Goal: Information Seeking & Learning: Find specific fact

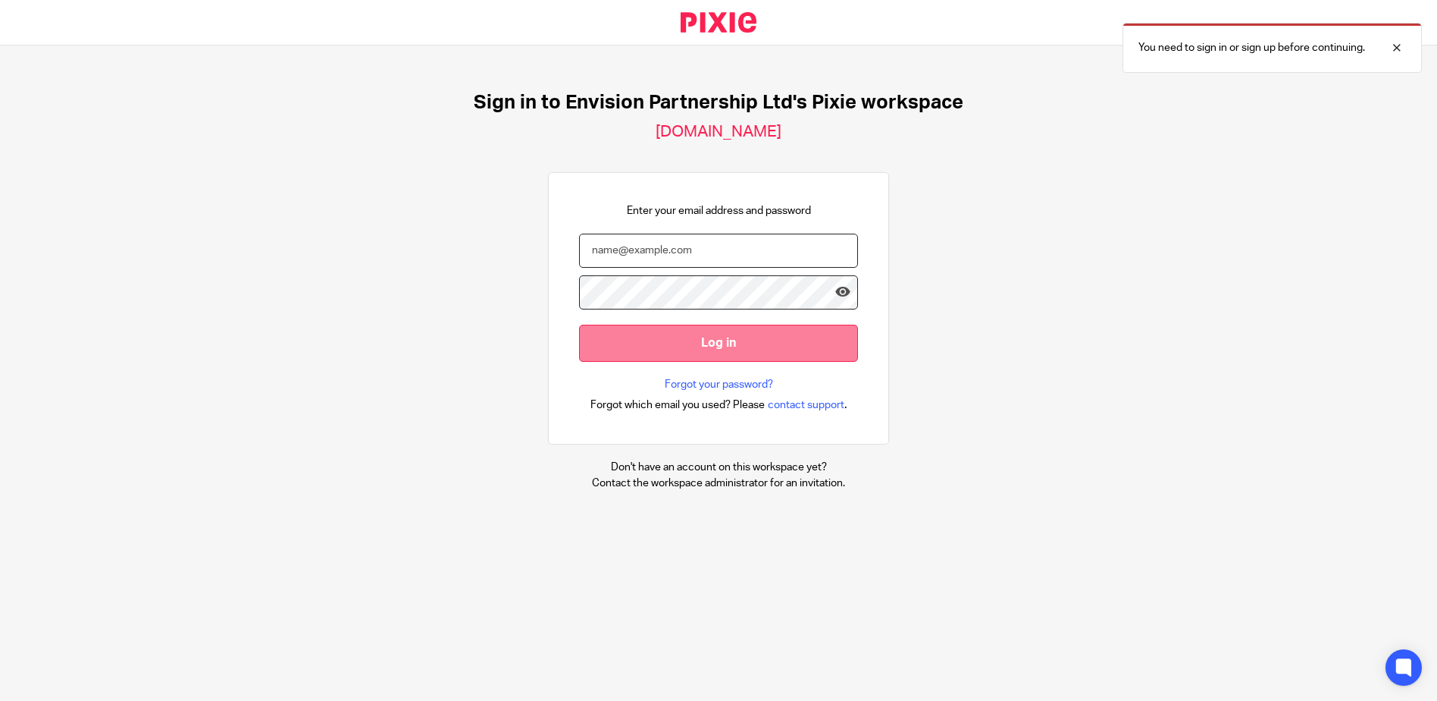
type input "[EMAIL_ADDRESS][DOMAIN_NAME]"
click at [710, 357] on input "Log in" at bounding box center [718, 342] width 279 height 37
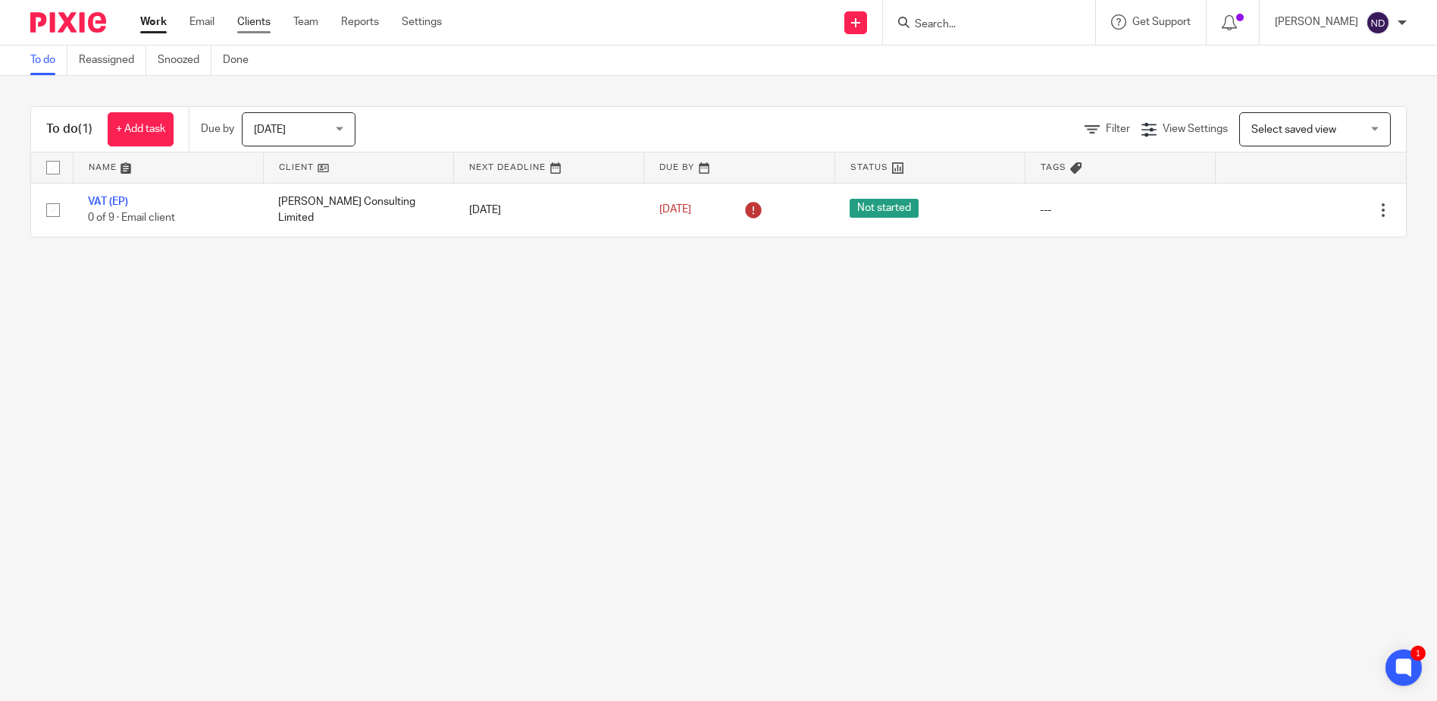
click at [256, 26] on link "Clients" at bounding box center [253, 21] width 33 height 15
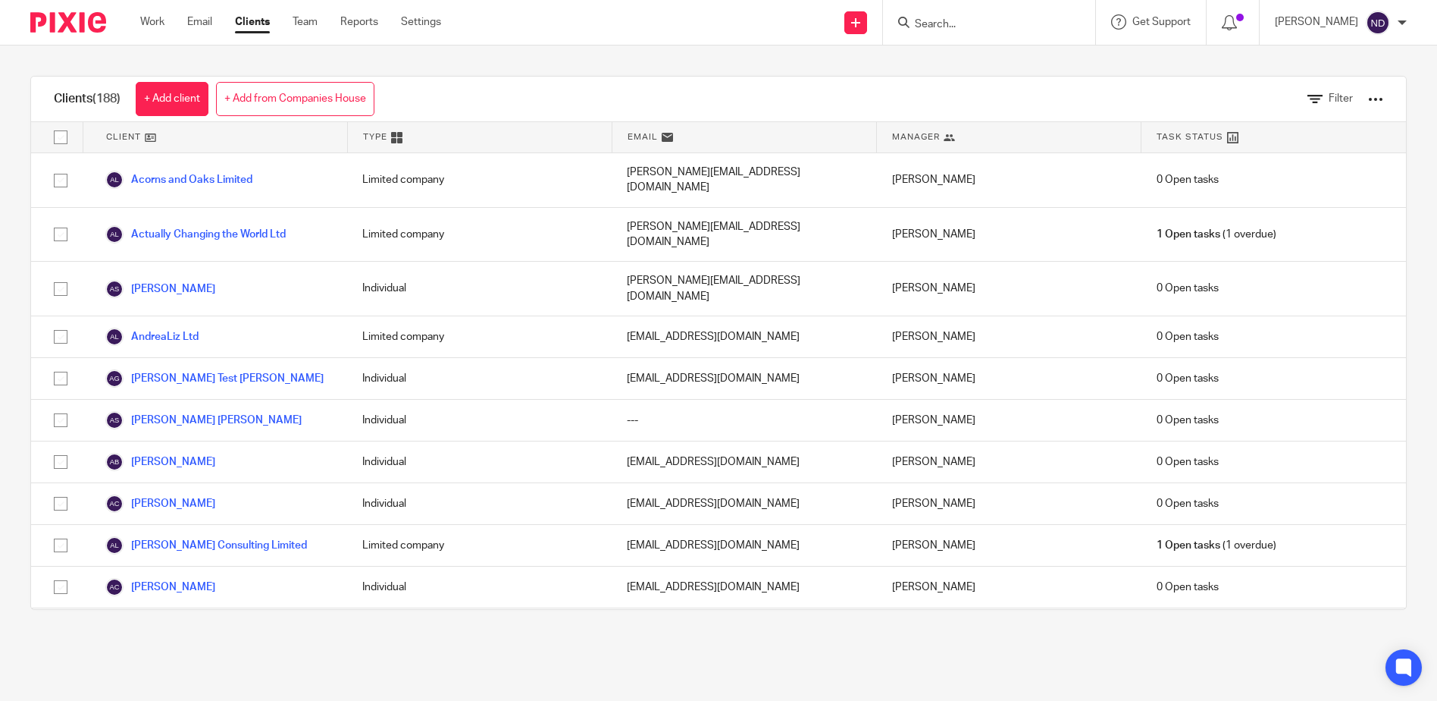
click at [948, 18] on input "Search" at bounding box center [982, 25] width 136 height 14
type input "spirited"
click at [965, 58] on link at bounding box center [1039, 65] width 256 height 35
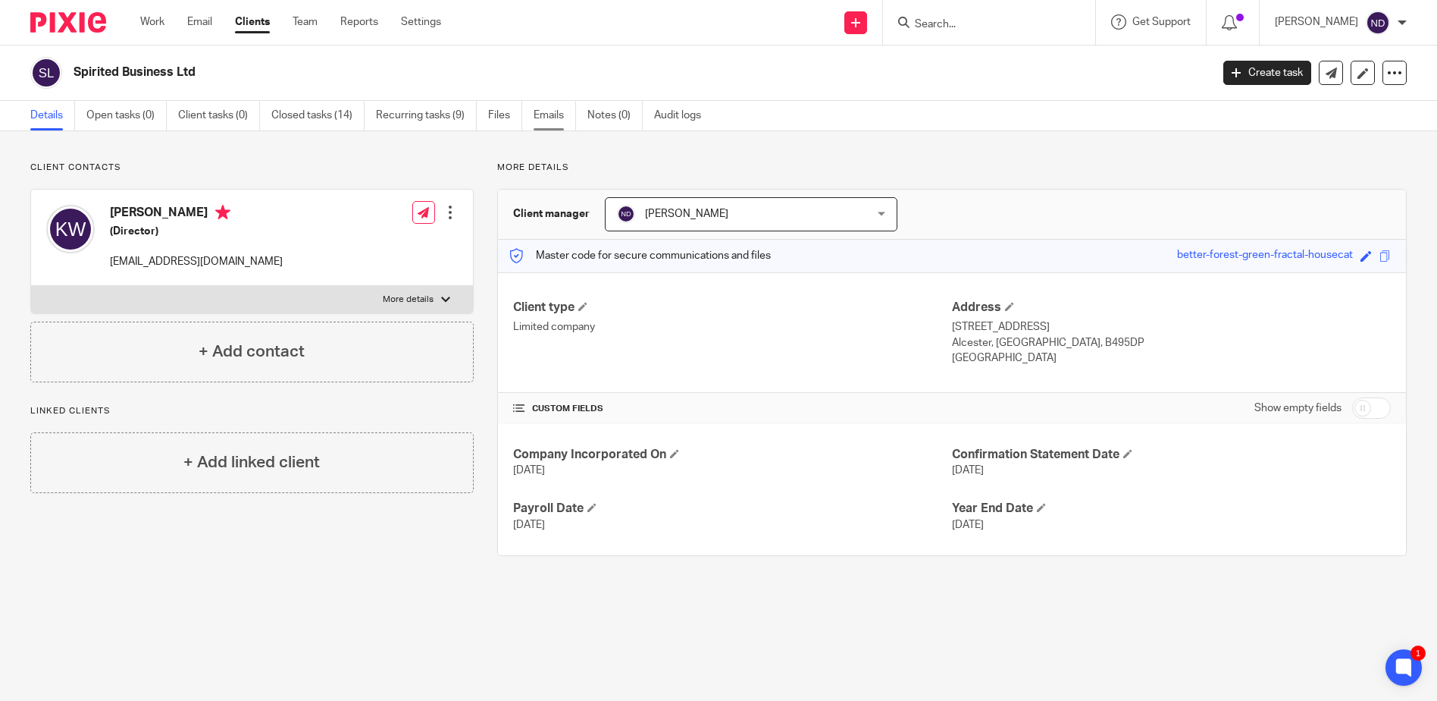
click at [550, 119] on link "Emails" at bounding box center [555, 116] width 42 height 30
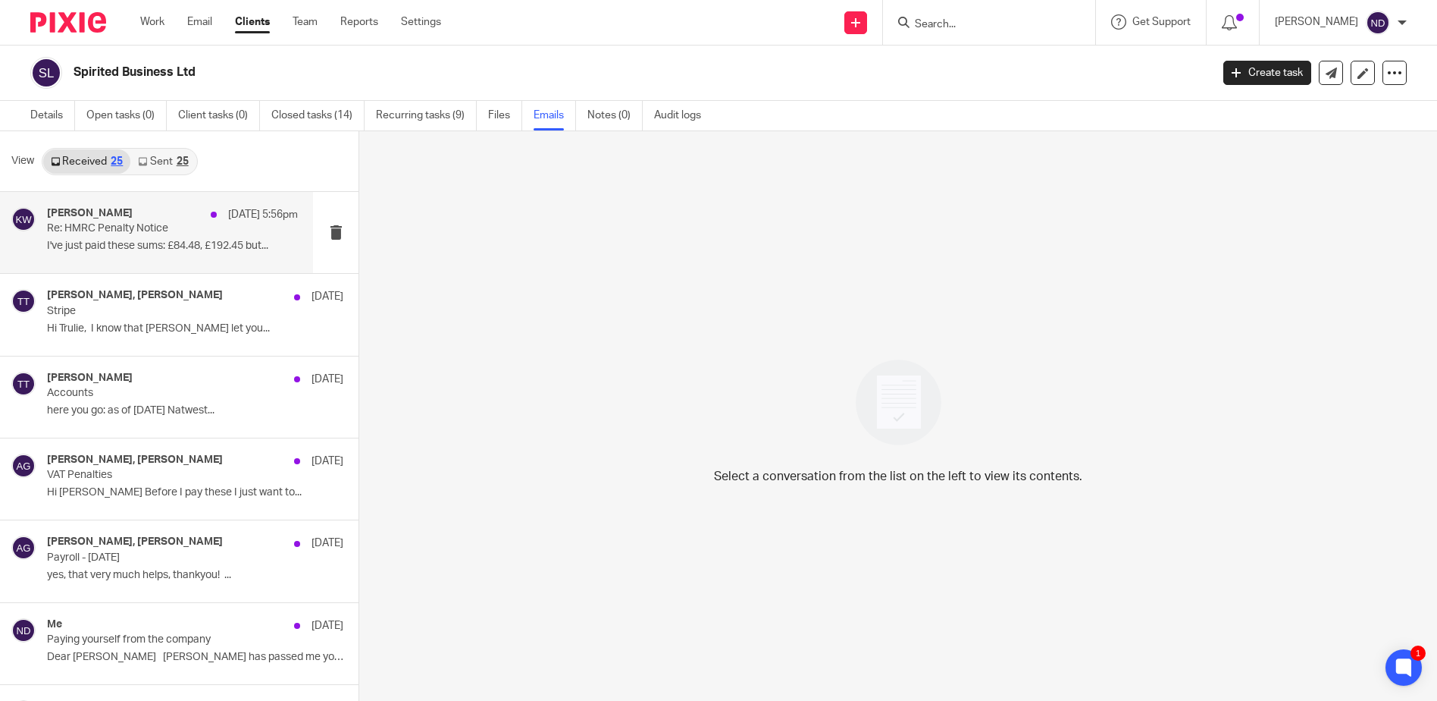
click at [155, 258] on div "[PERSON_NAME] [DATE] 5:56pm Re: HMRC Penalty Notice I've just paid these sums: …" at bounding box center [172, 232] width 251 height 51
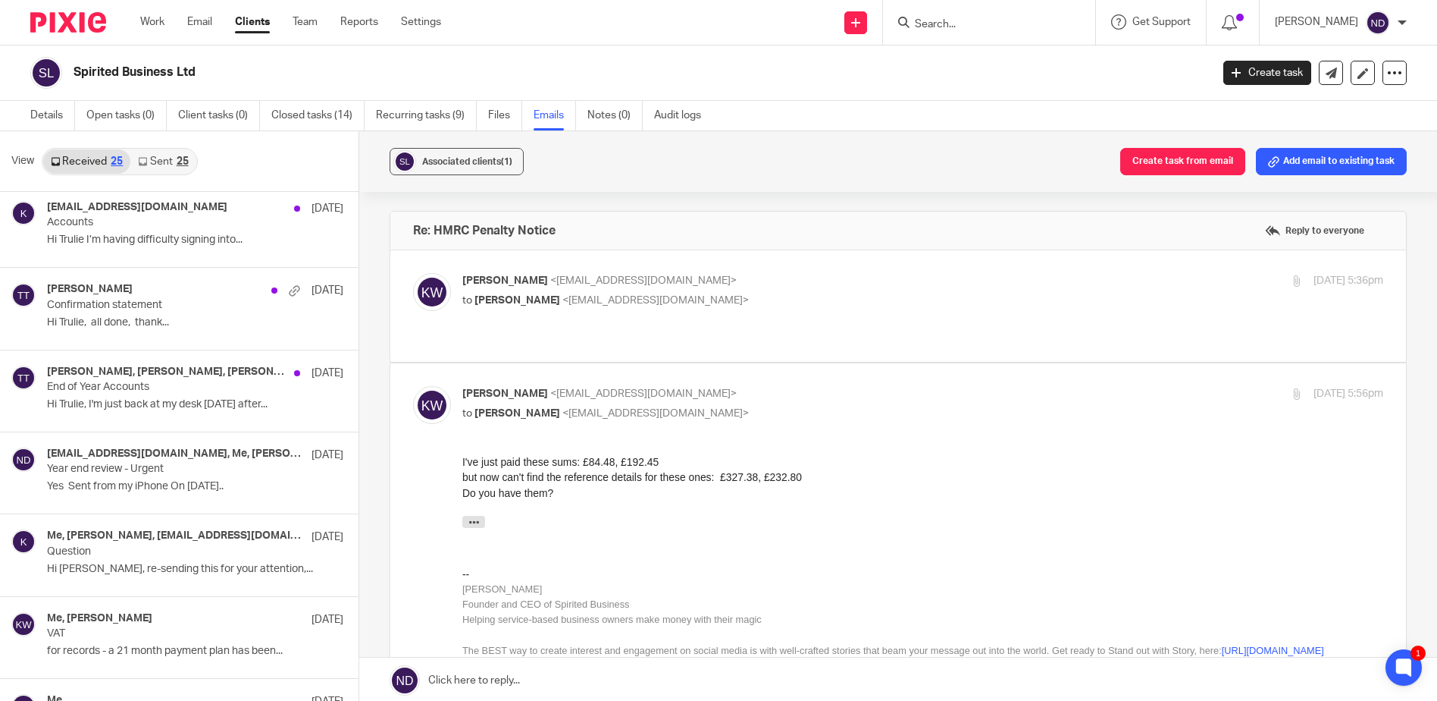
scroll to position [742, 0]
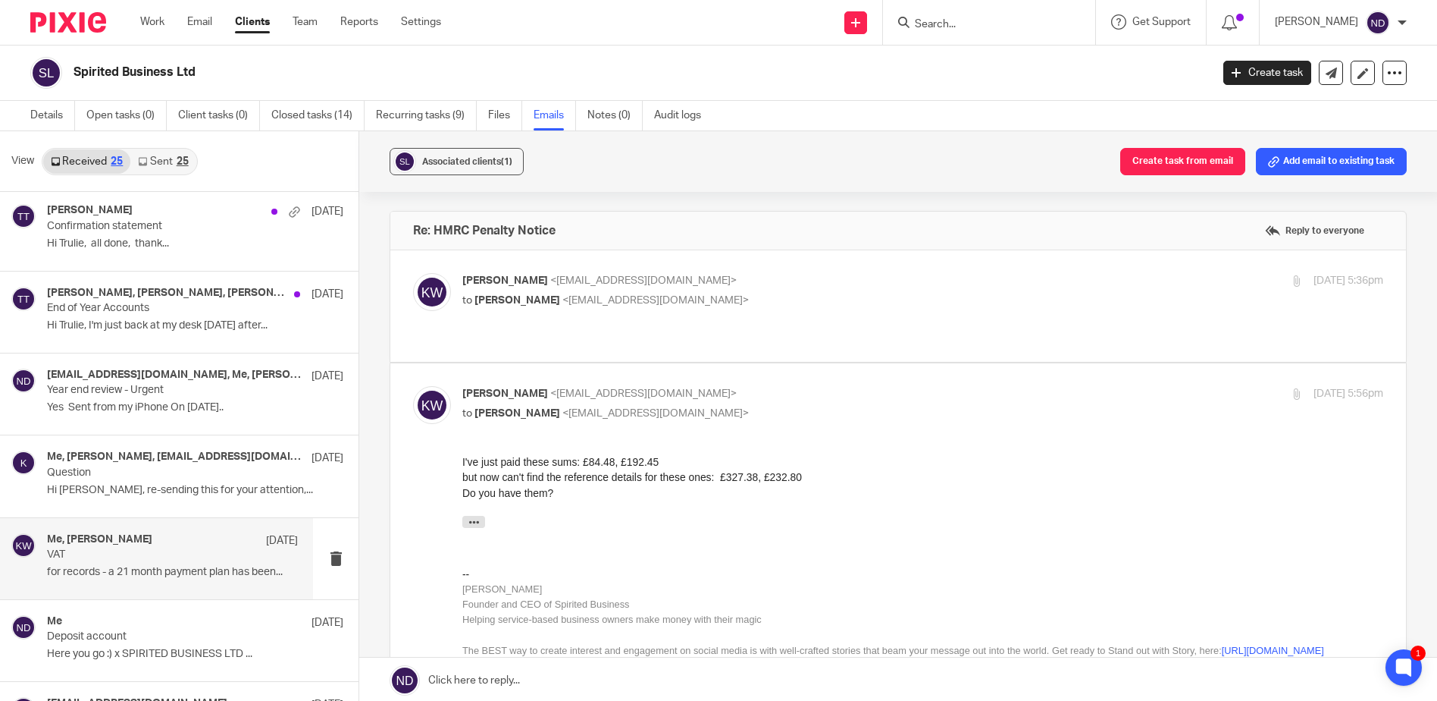
click at [184, 556] on p "VAT" at bounding box center [147, 554] width 201 height 13
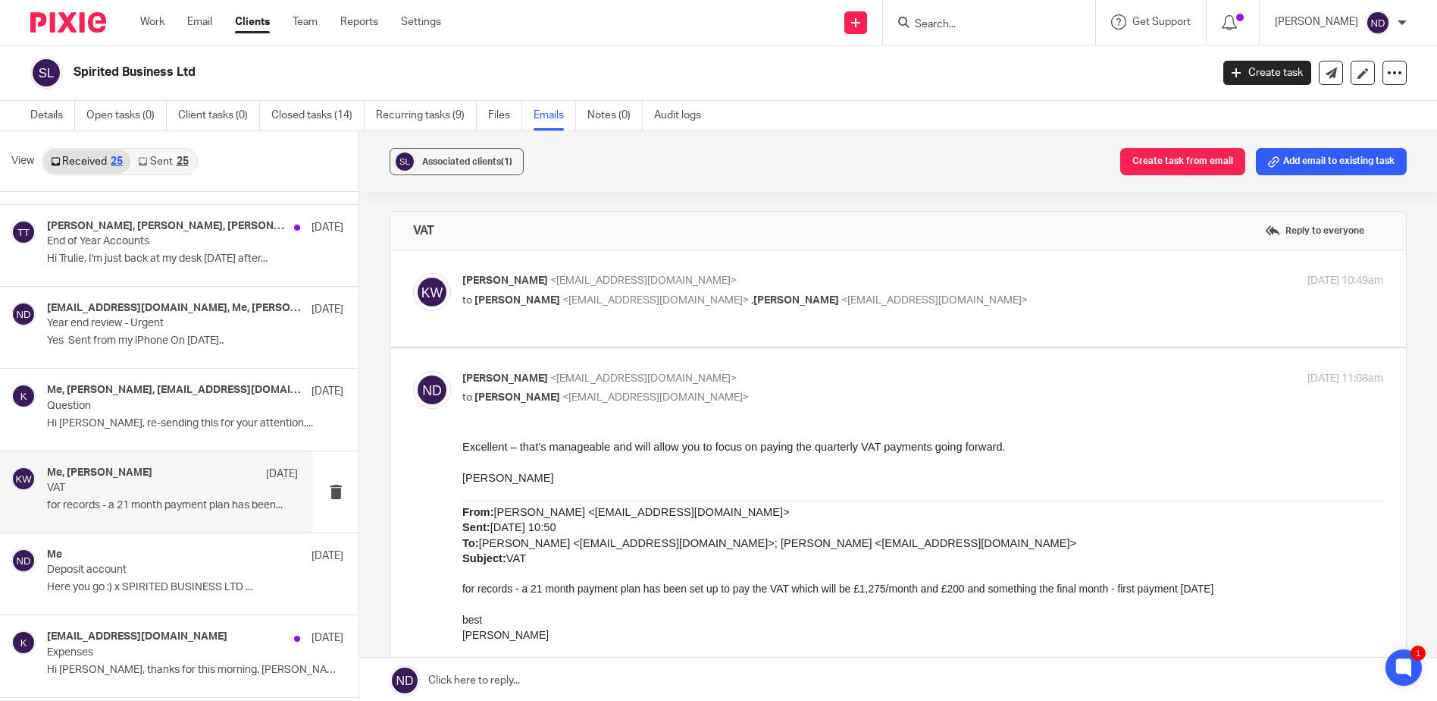
scroll to position [833, 0]
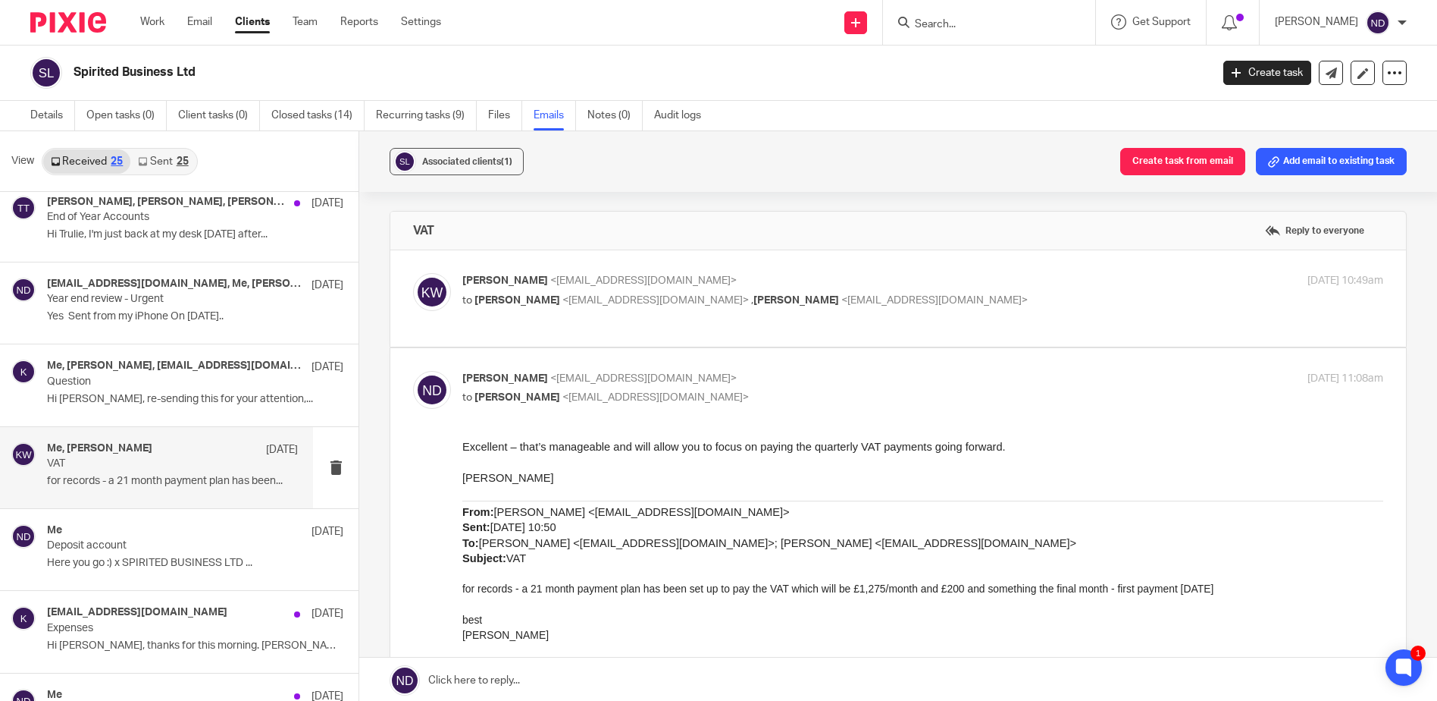
click at [1014, 452] on p "Excellent – that’s manageable and will allow you to focus on paying the quarter…" at bounding box center [922, 445] width 921 height 15
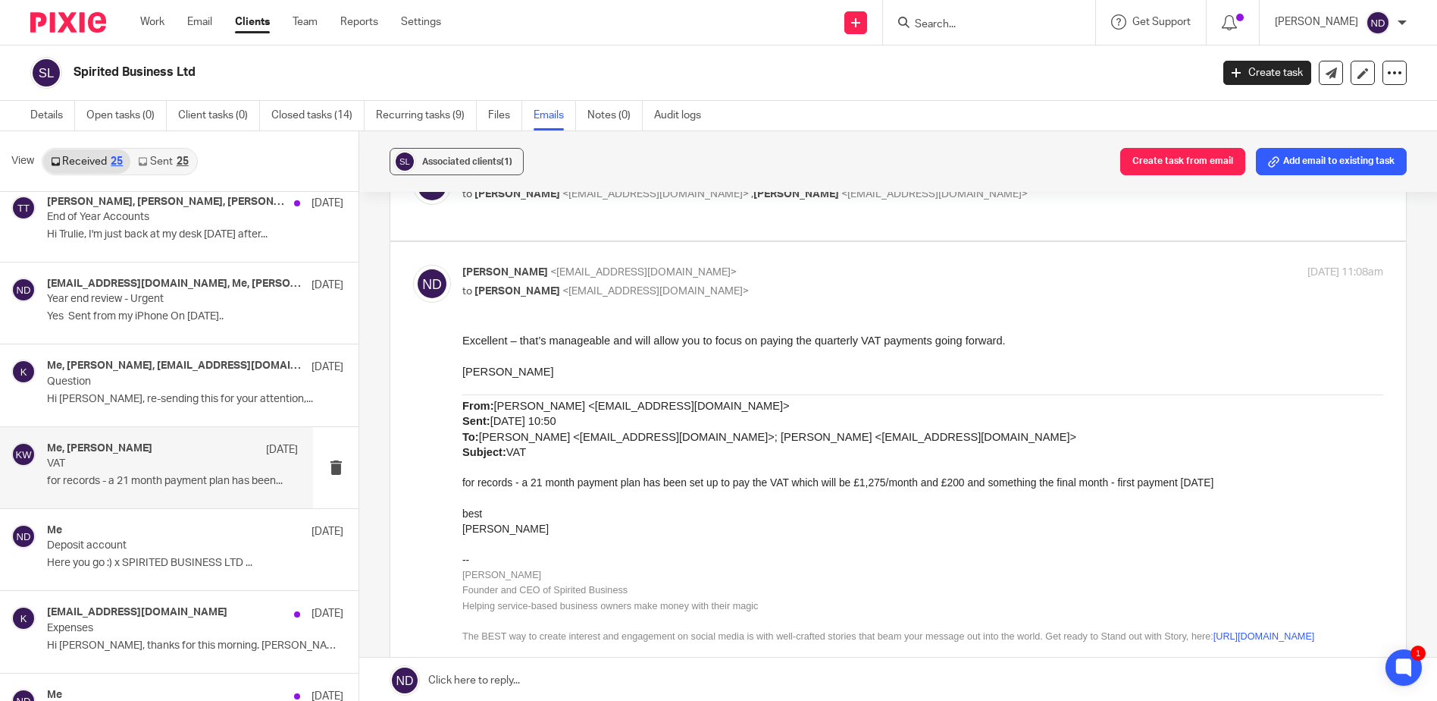
scroll to position [121, 0]
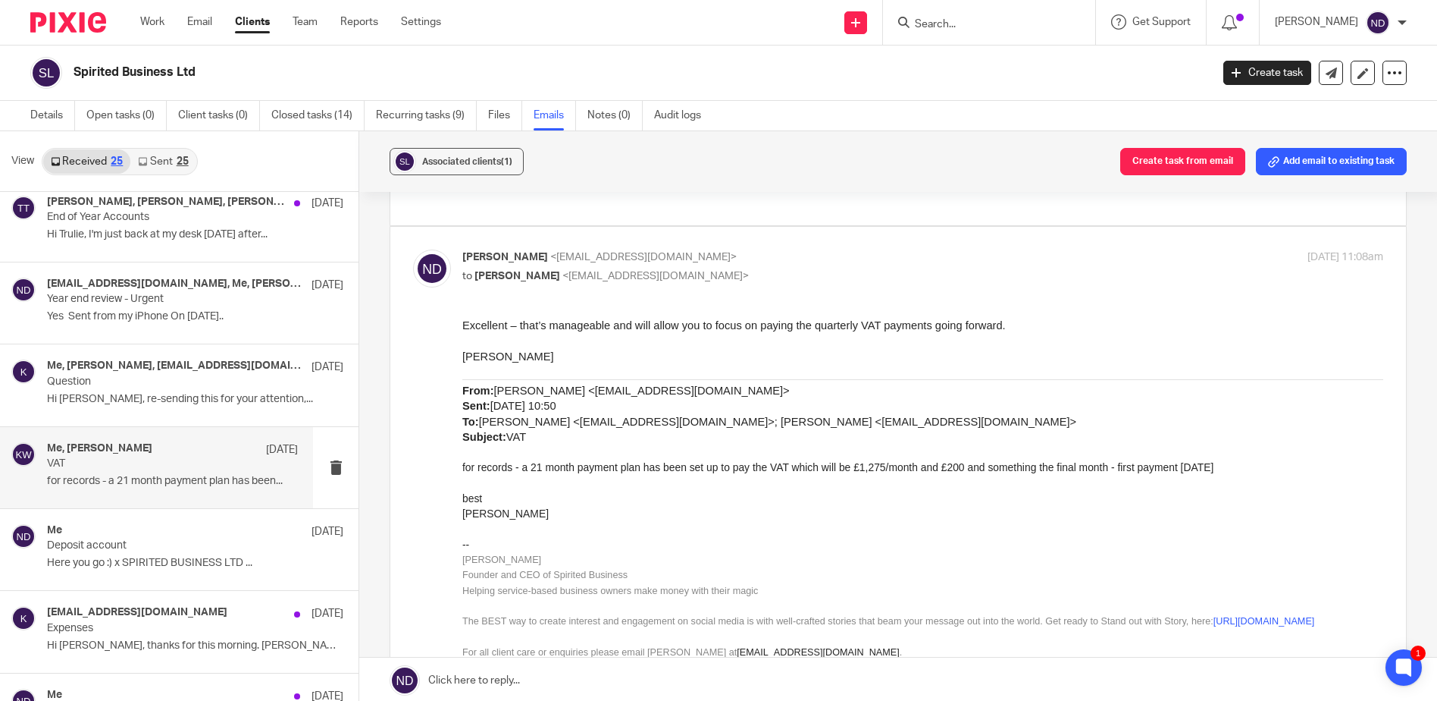
drag, startPoint x: 1405, startPoint y: 220, endPoint x: 1932, endPoint y: 216, distance: 526.9
click at [1437, 216] on html "Work Email Clients Team Reports Settings Work Email Clients Team Reports Settin…" at bounding box center [718, 350] width 1437 height 701
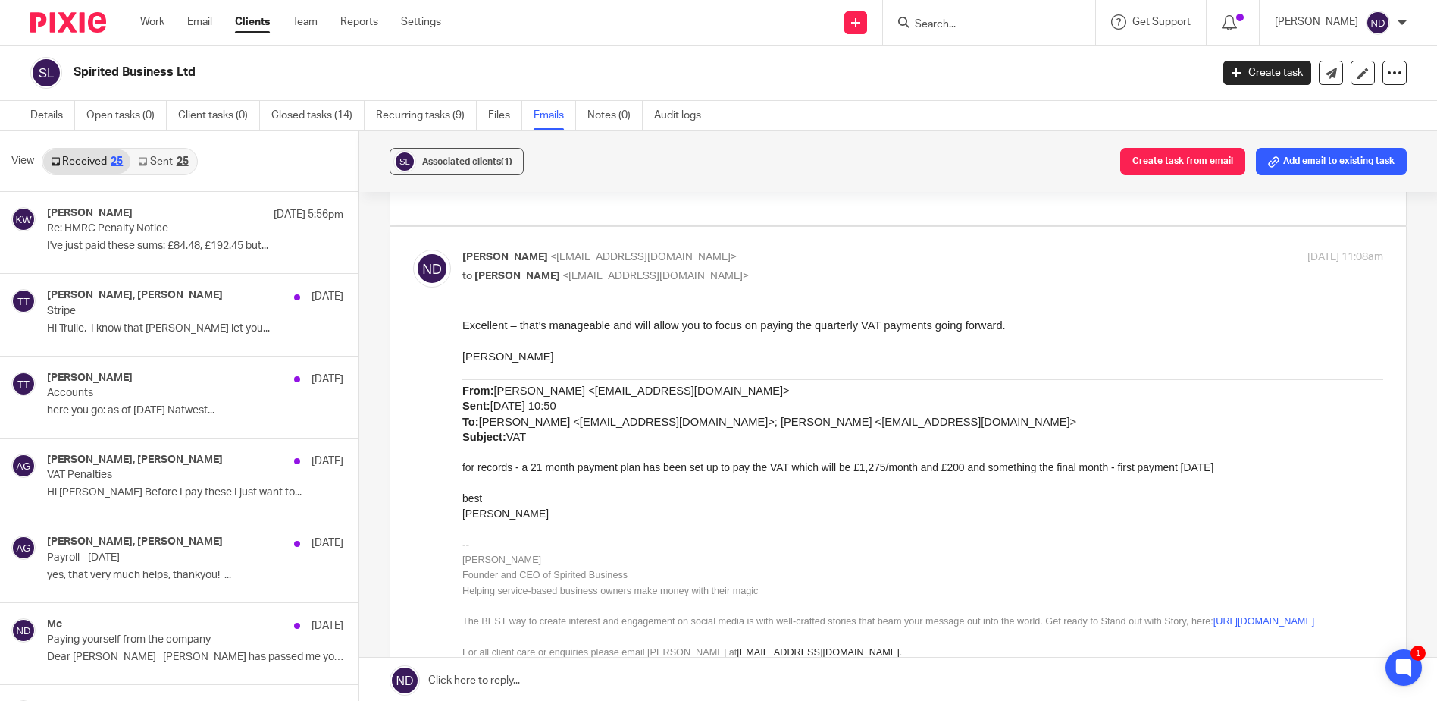
click at [578, 56] on div "Spirited Business Ltd Create task Update from Companies House Export data Merge…" at bounding box center [718, 72] width 1437 height 55
click at [188, 489] on p "Hi Andrea Before I pay these I just want to..." at bounding box center [172, 492] width 251 height 13
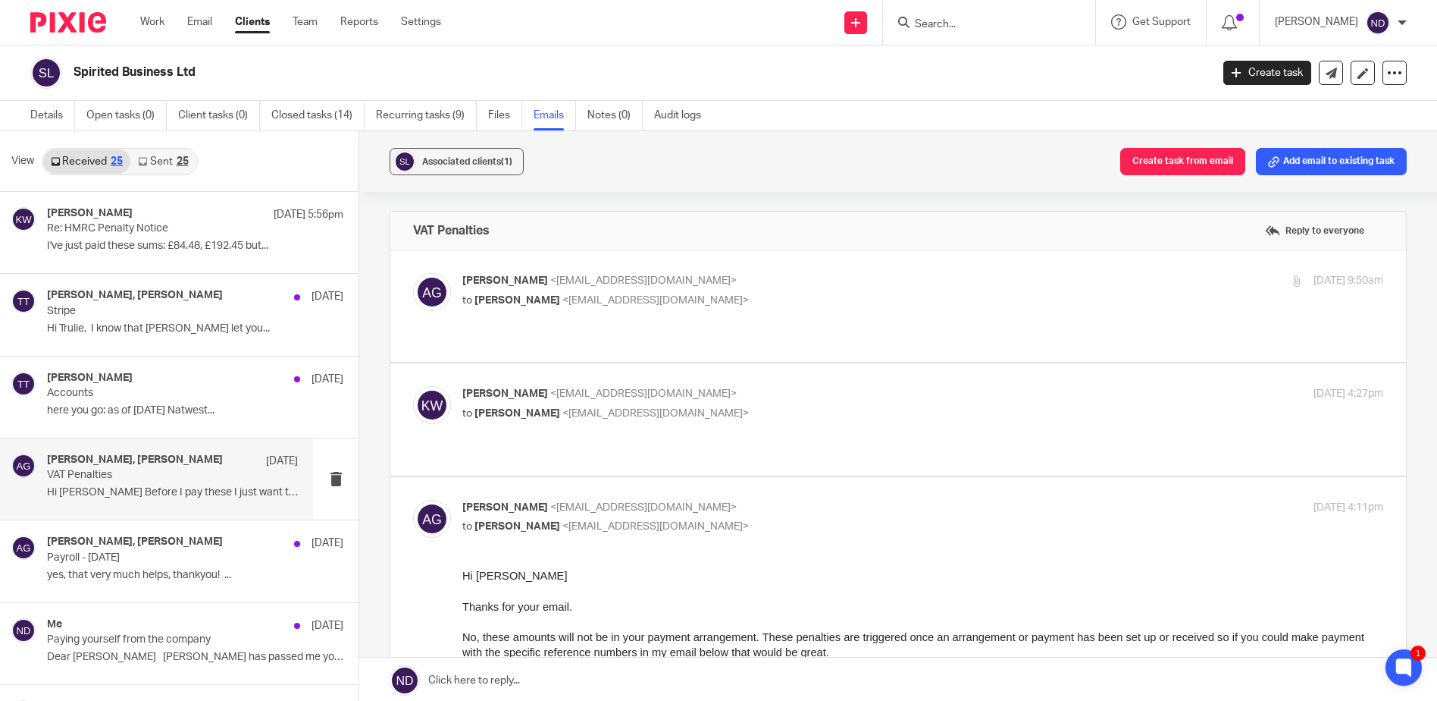
click at [678, 584] on p at bounding box center [922, 589] width 921 height 15
click at [701, 311] on label at bounding box center [898, 305] width 1016 height 111
click at [413, 273] on input "checkbox" at bounding box center [412, 272] width 1 height 1
checkbox input "true"
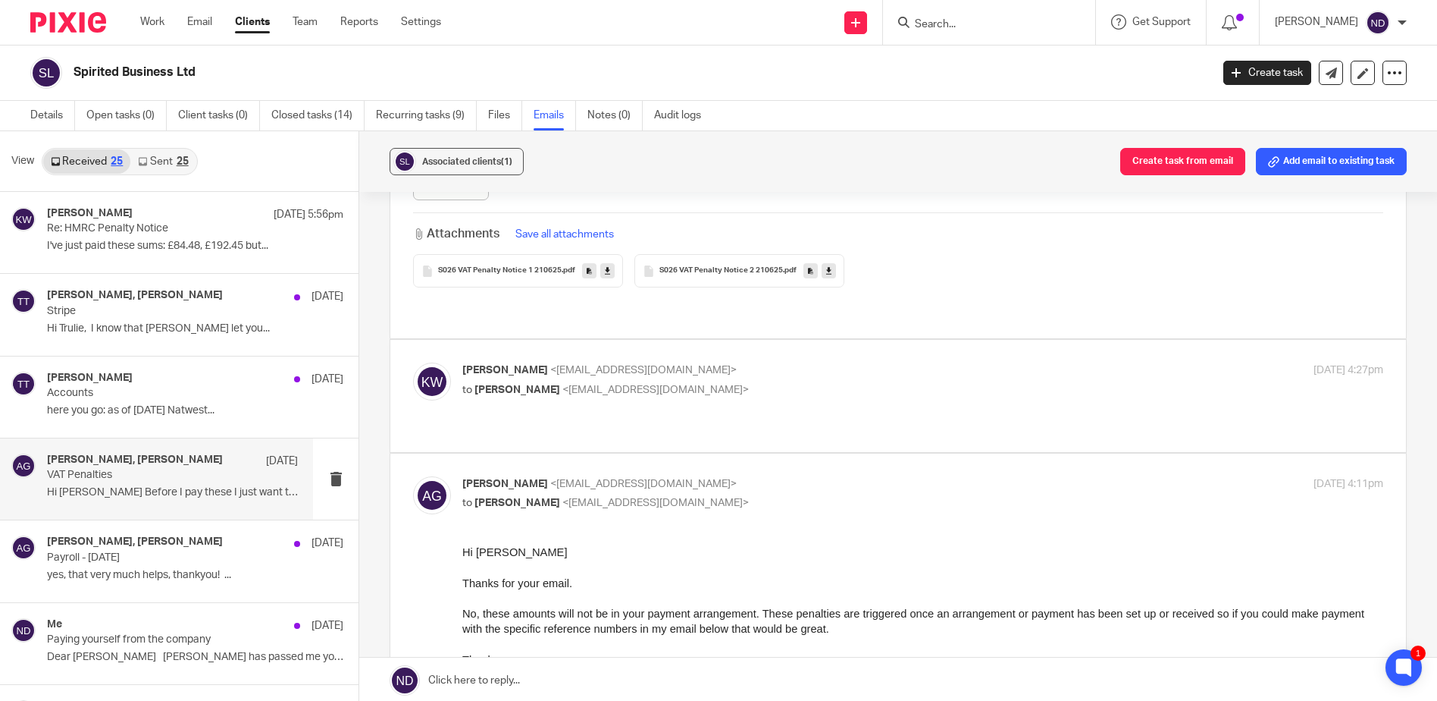
scroll to position [758, 0]
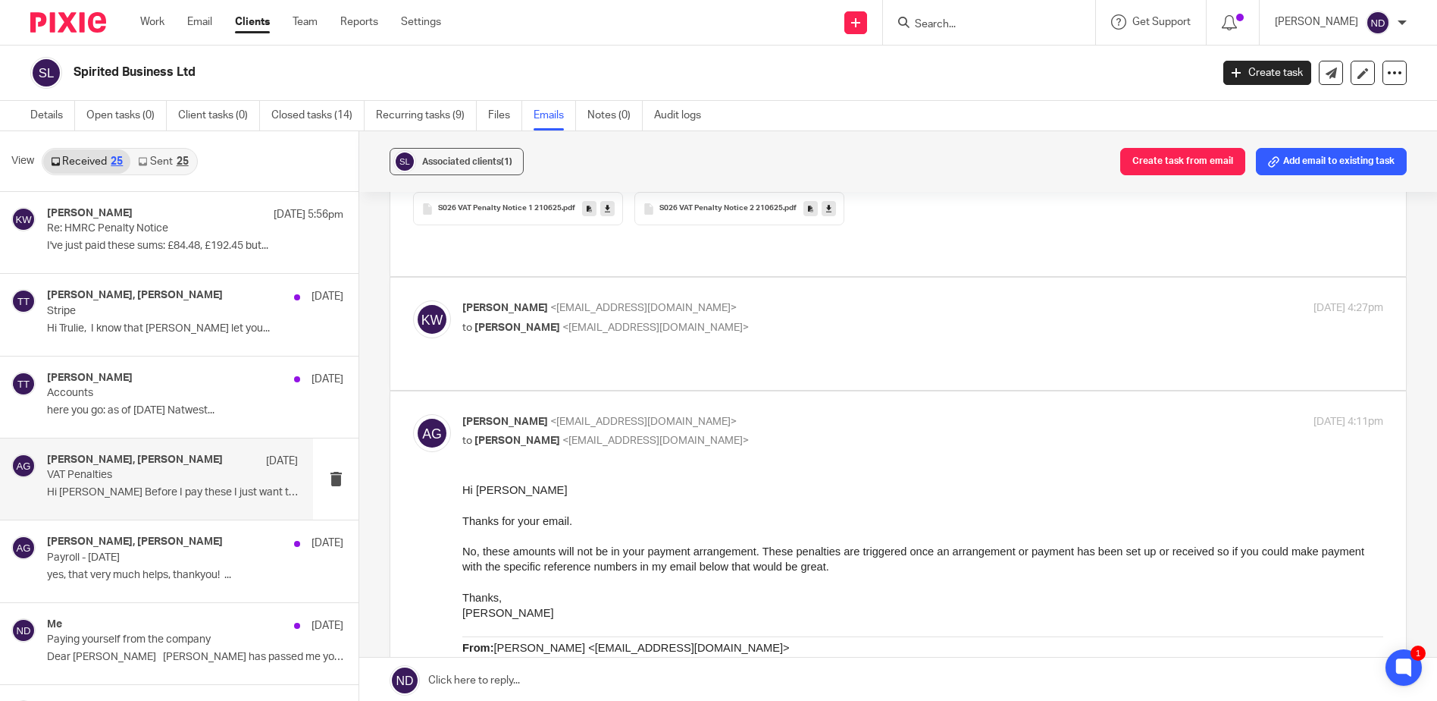
click at [836, 300] on p "Kate Wolf <kw@katewolf.global>" at bounding box center [769, 308] width 614 height 16
checkbox input "true"
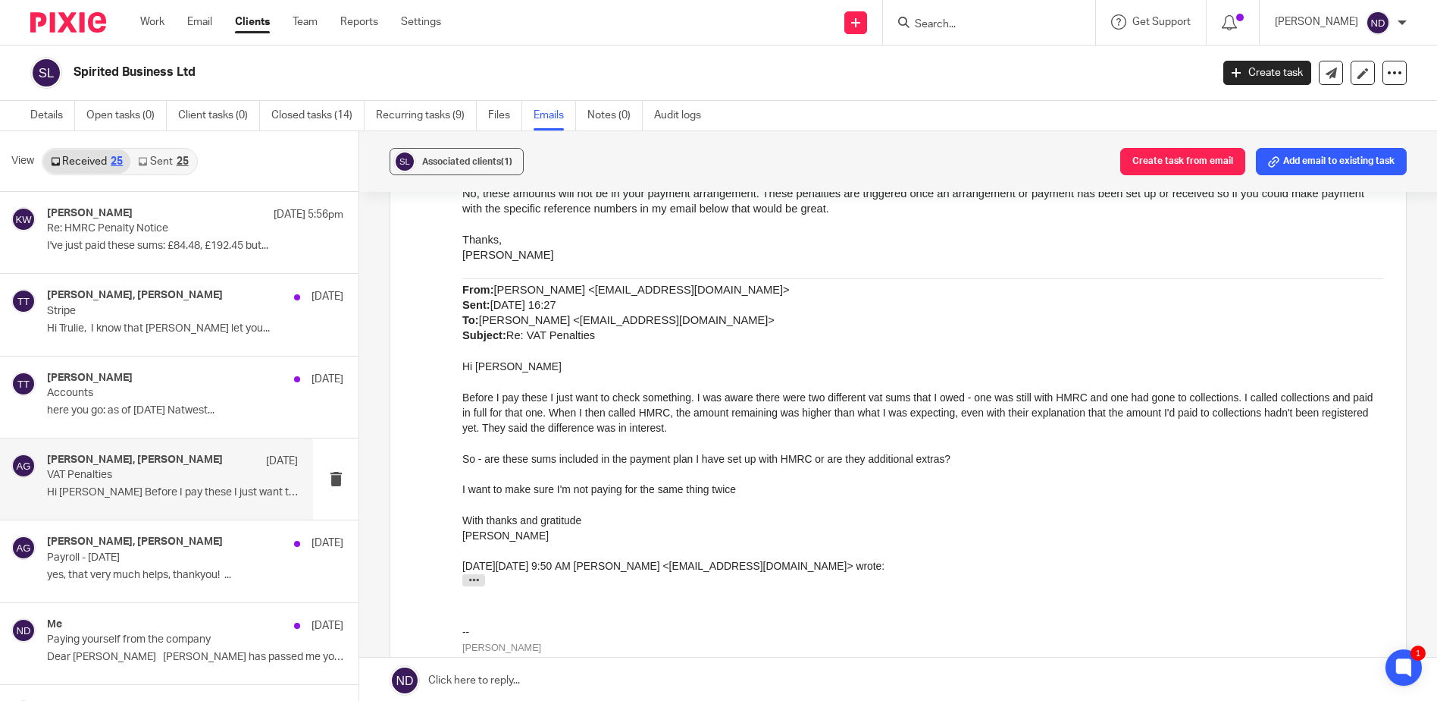
scroll to position [1577, 0]
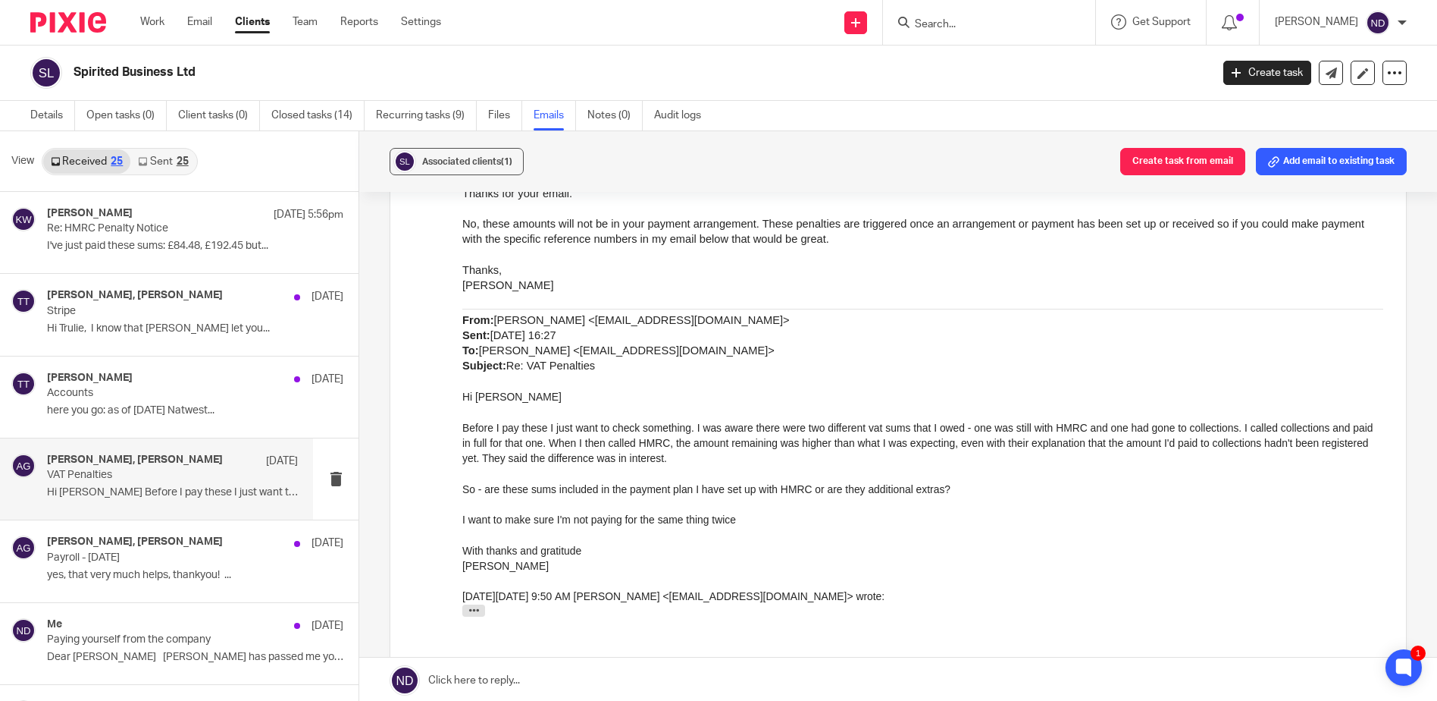
click at [1335, 553] on p "With thanks and gratitude" at bounding box center [922, 550] width 921 height 15
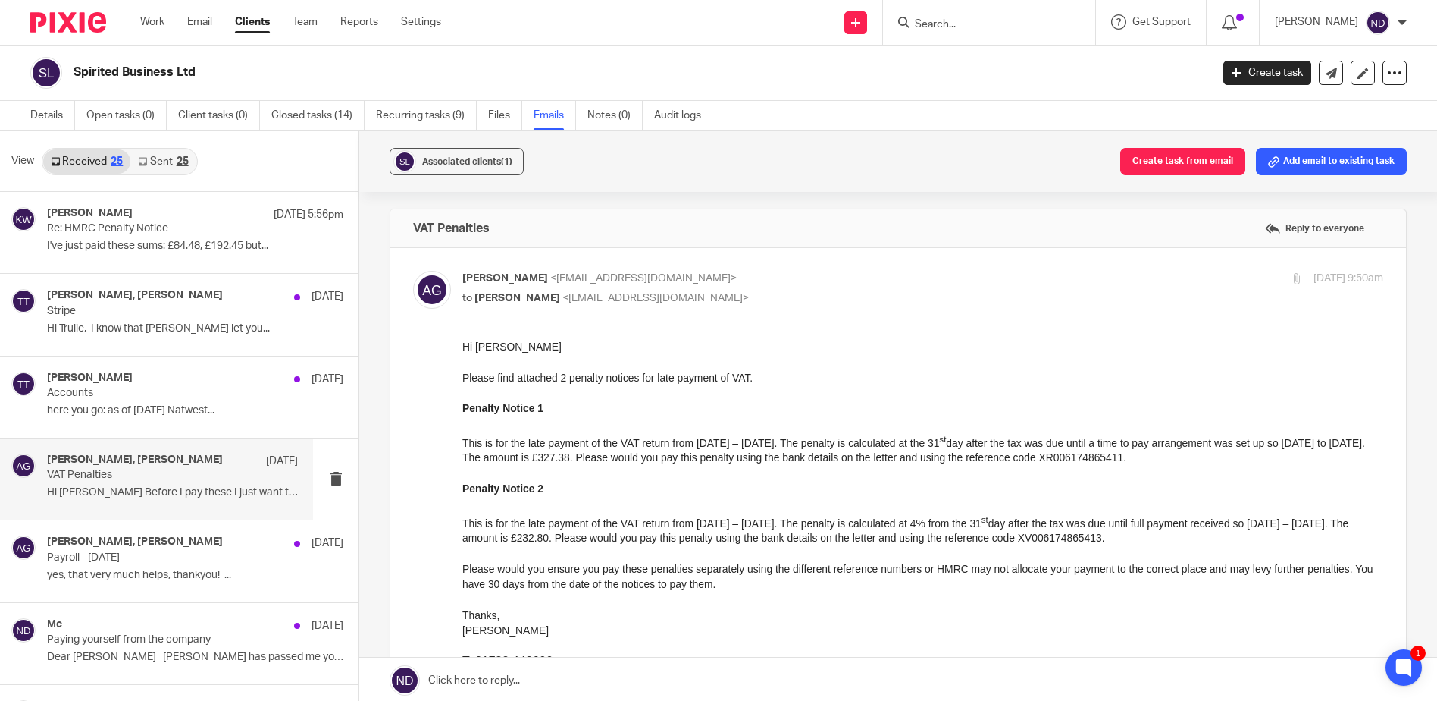
scroll to position [0, 0]
